Goal: Check status: Check status

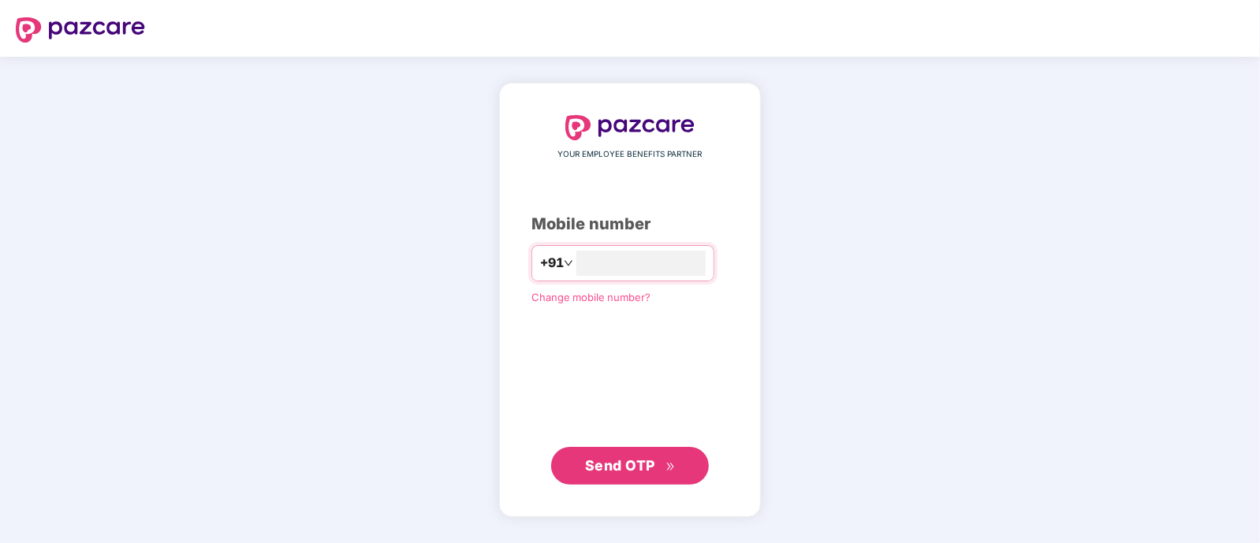
type input "**********"
click at [610, 453] on button "Send OTP" at bounding box center [630, 466] width 158 height 38
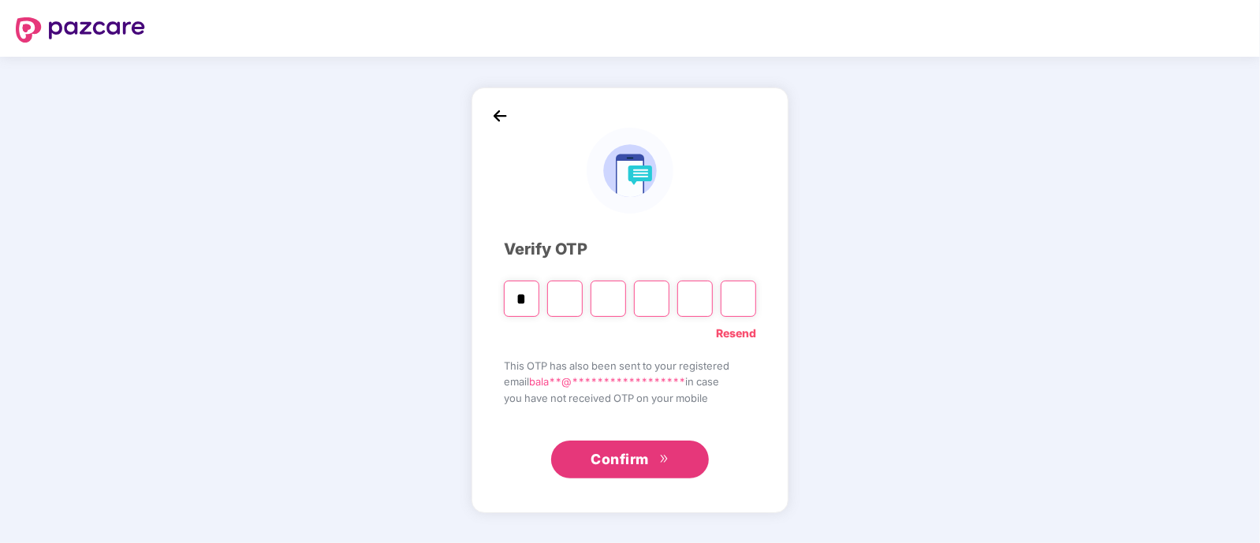
type input "*"
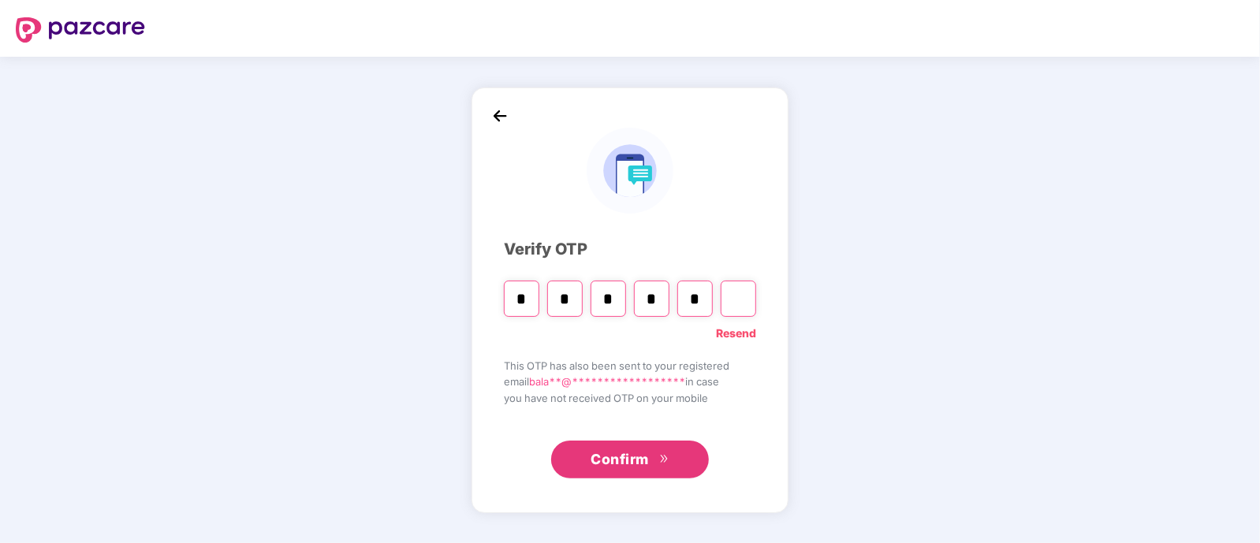
type input "*"
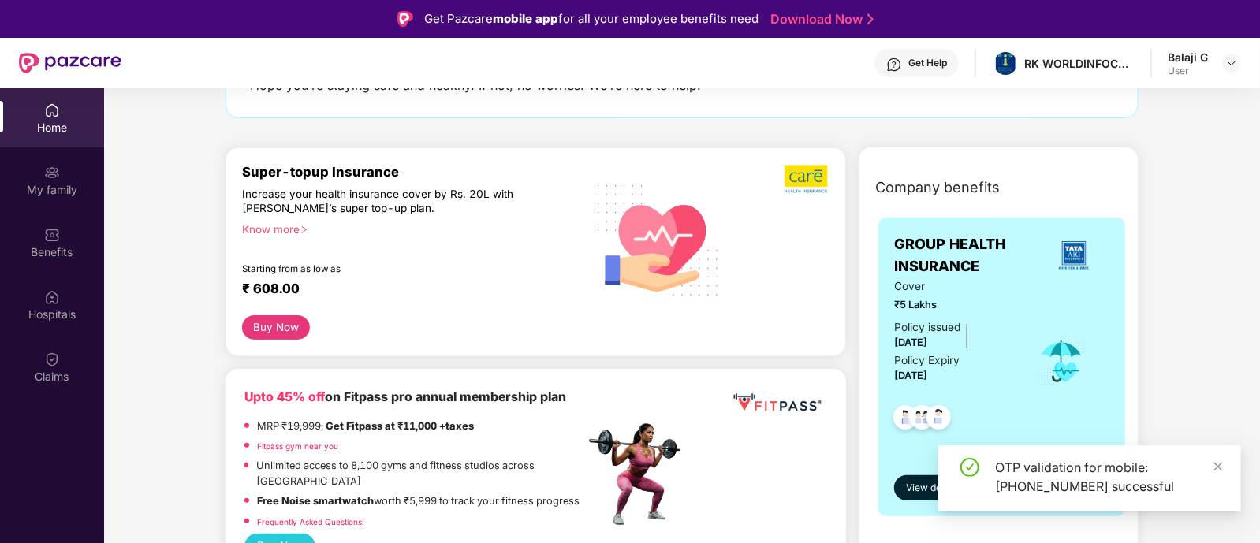
scroll to position [140, 0]
click at [71, 370] on div "Claims" at bounding box center [52, 377] width 104 height 16
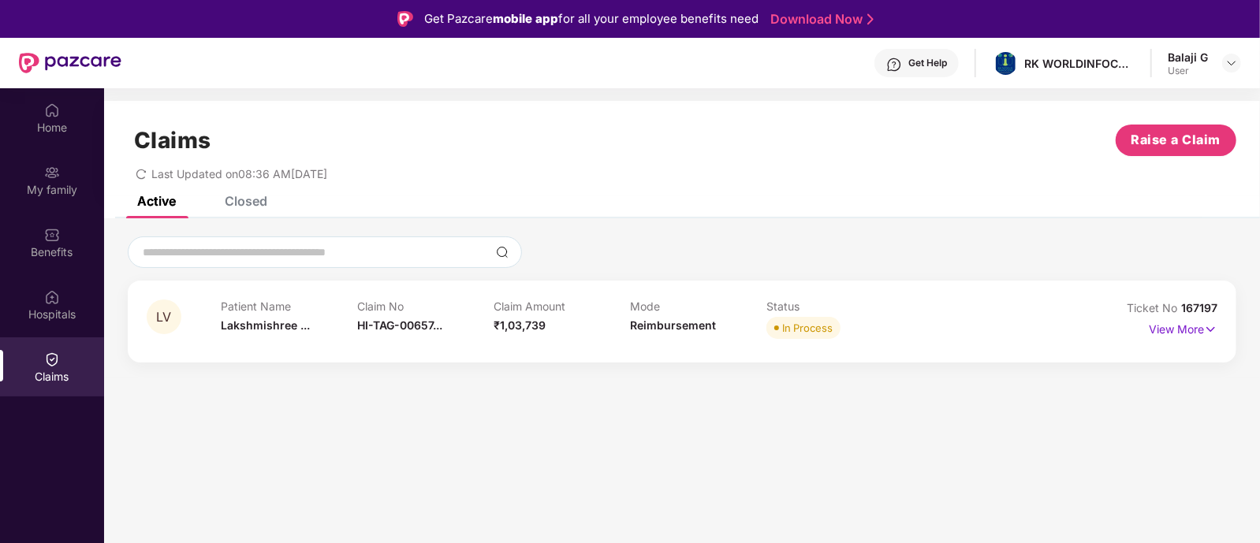
scroll to position [87, 0]
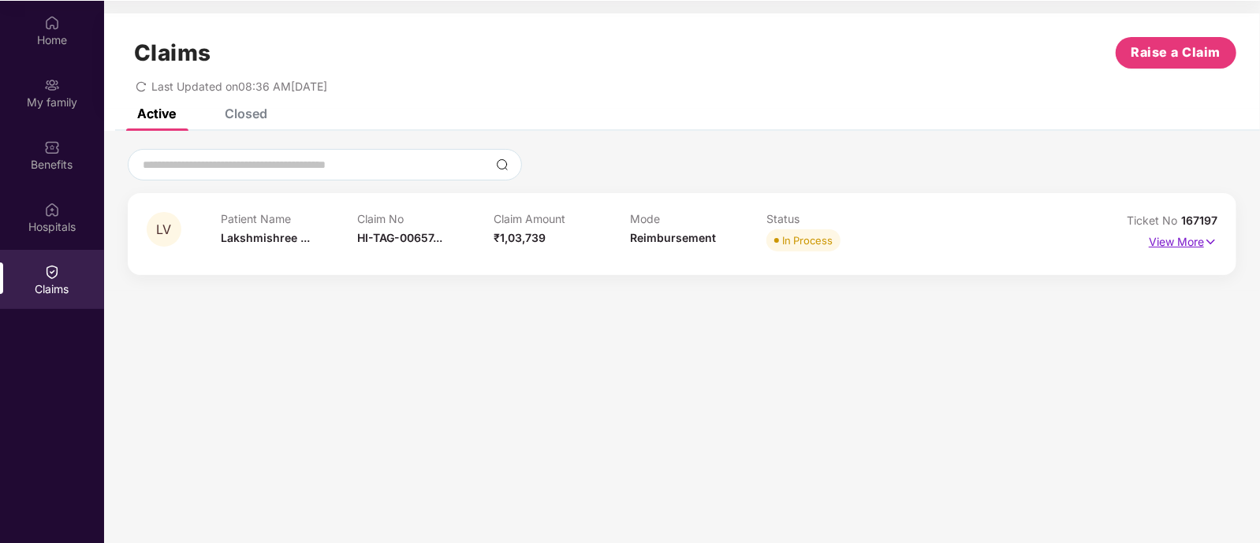
click at [1175, 238] on p "View More" at bounding box center [1182, 239] width 69 height 21
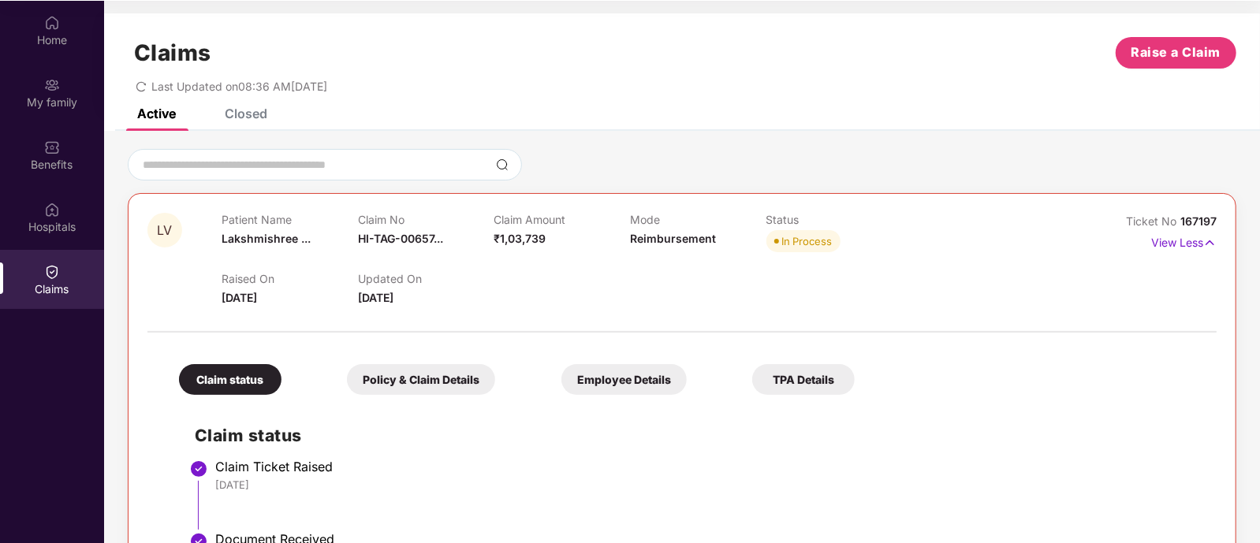
scroll to position [0, 0]
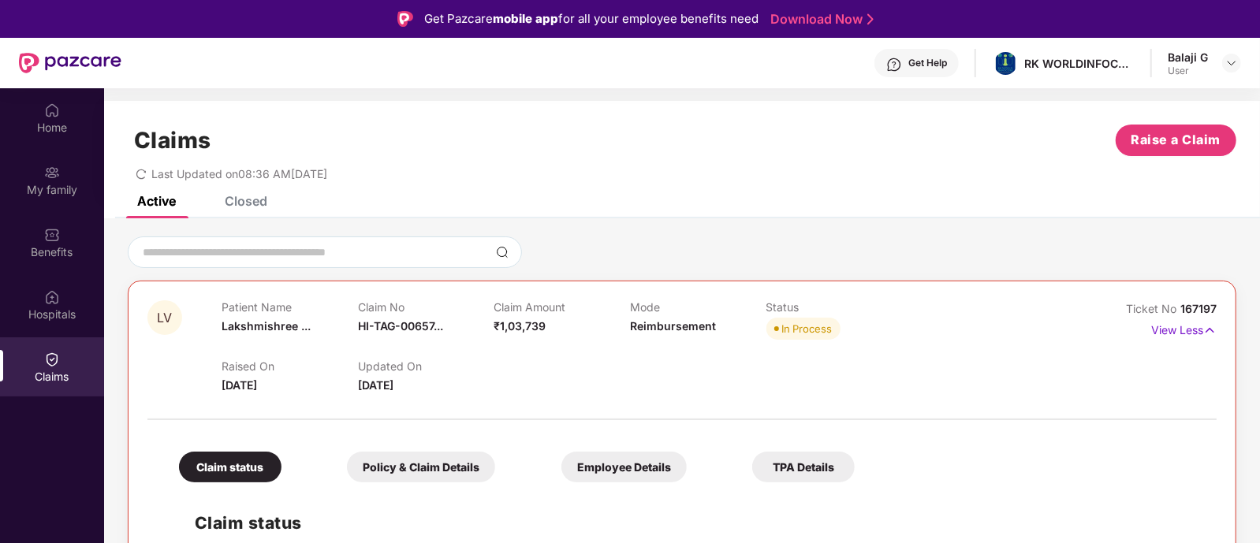
click at [264, 202] on div "Closed" at bounding box center [246, 201] width 43 height 16
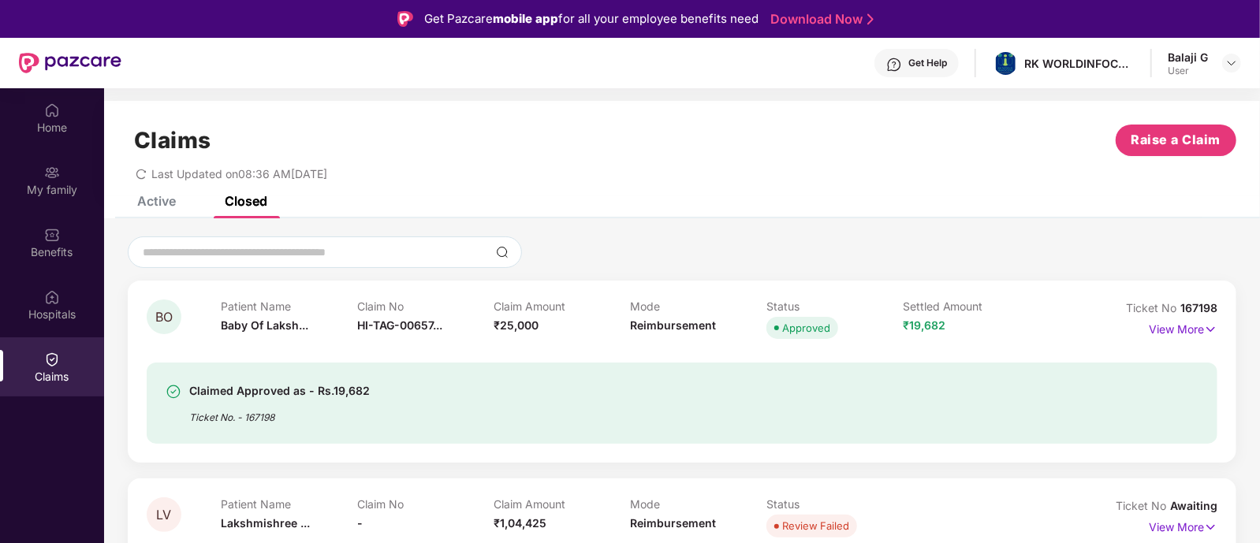
scroll to position [87, 0]
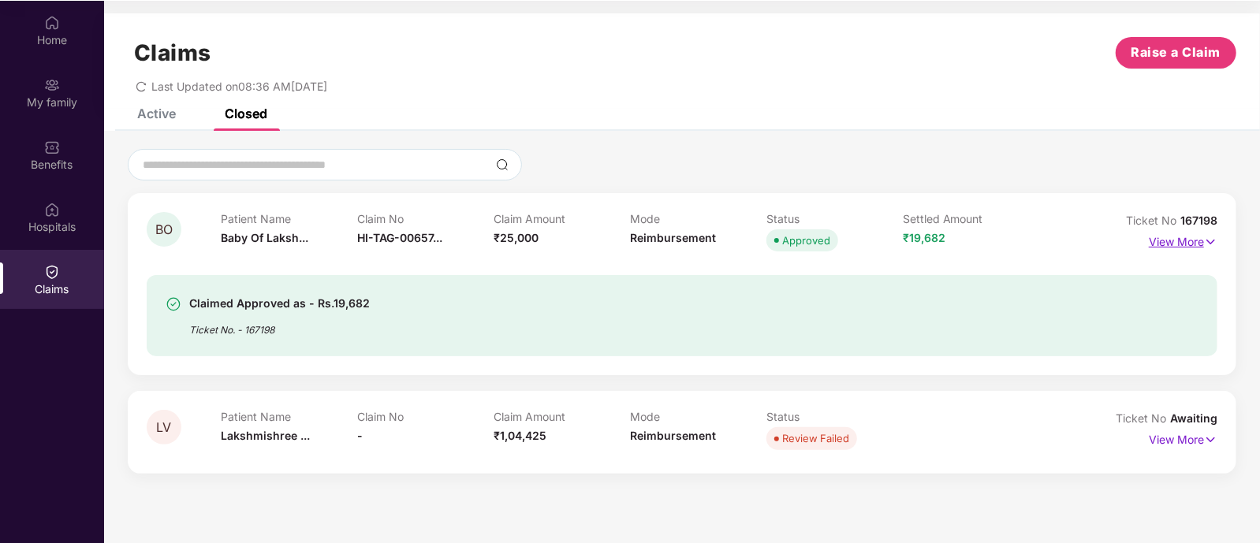
click at [1171, 236] on p "View More" at bounding box center [1182, 239] width 69 height 21
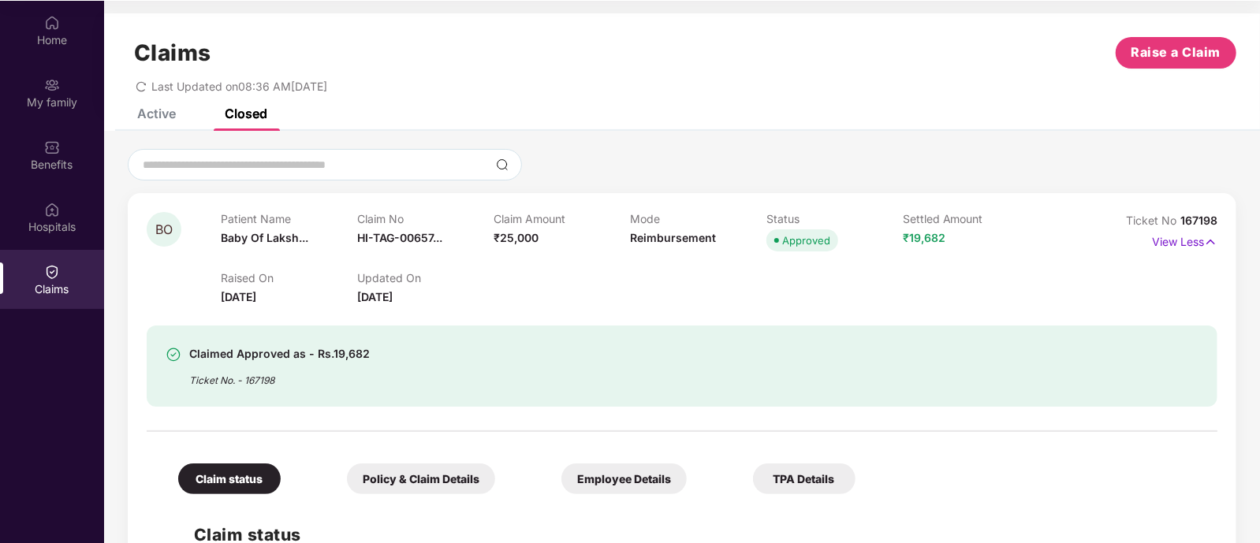
scroll to position [0, 0]
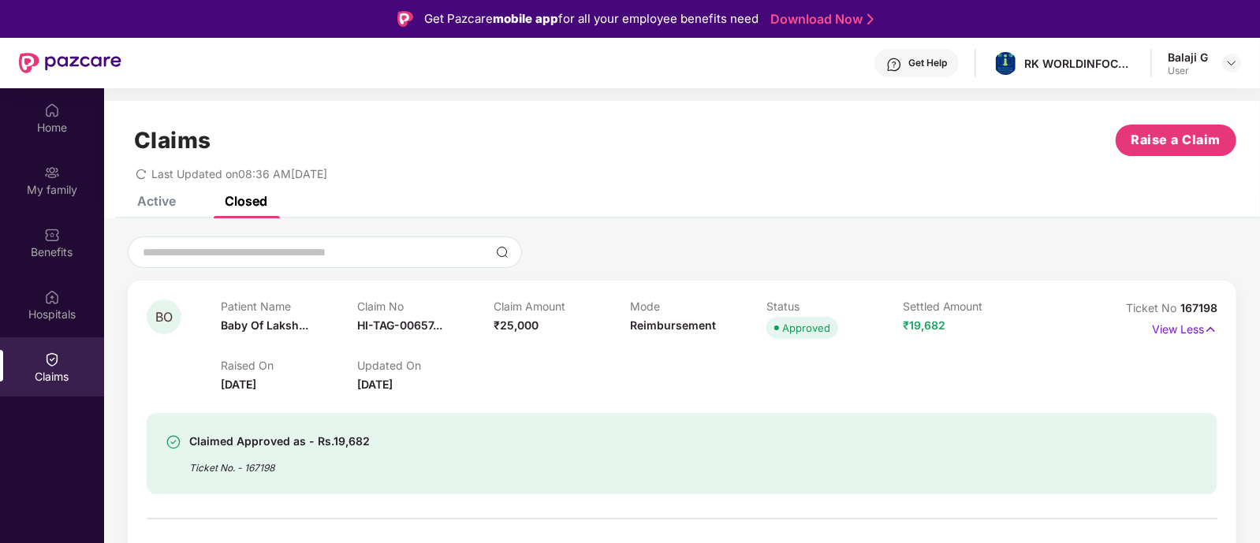
click at [158, 204] on div "Active" at bounding box center [156, 201] width 39 height 16
